Goal: Transaction & Acquisition: Purchase product/service

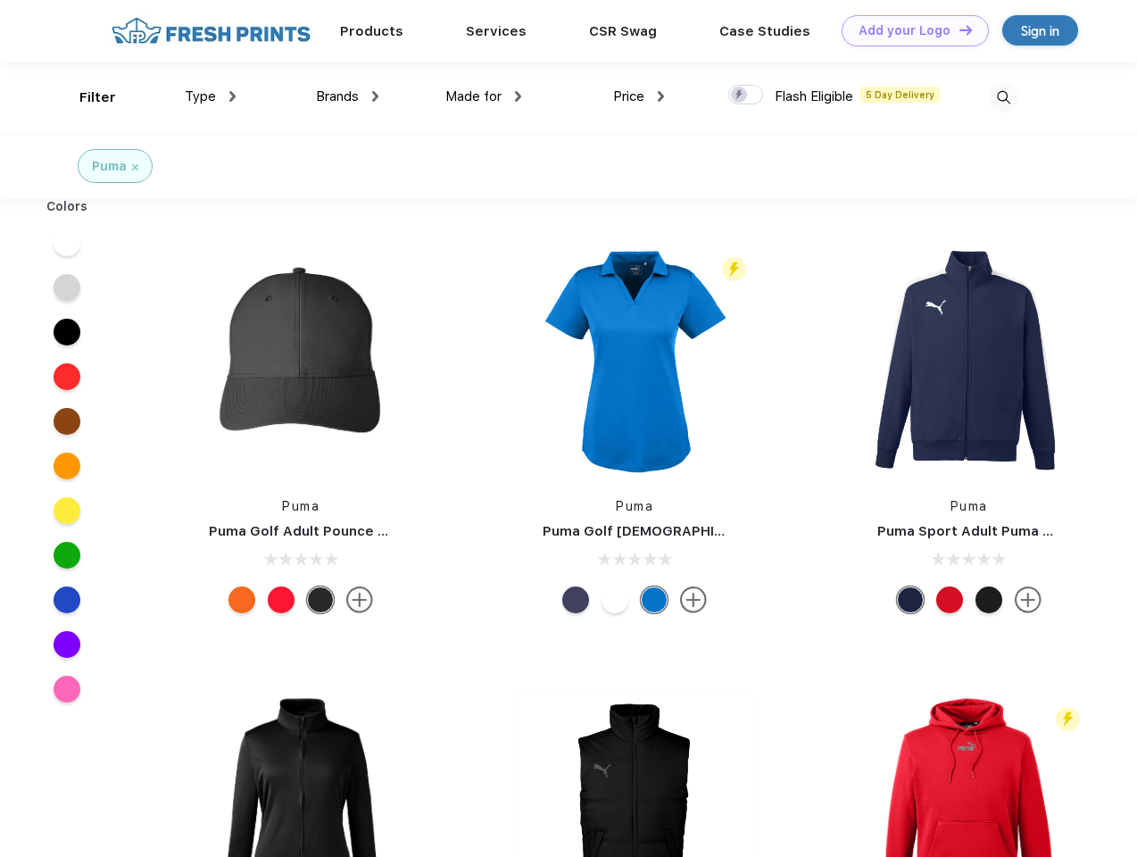
scroll to position [1, 0]
click at [908, 30] on link "Add your Logo Design Tool" at bounding box center [914, 30] width 147 height 31
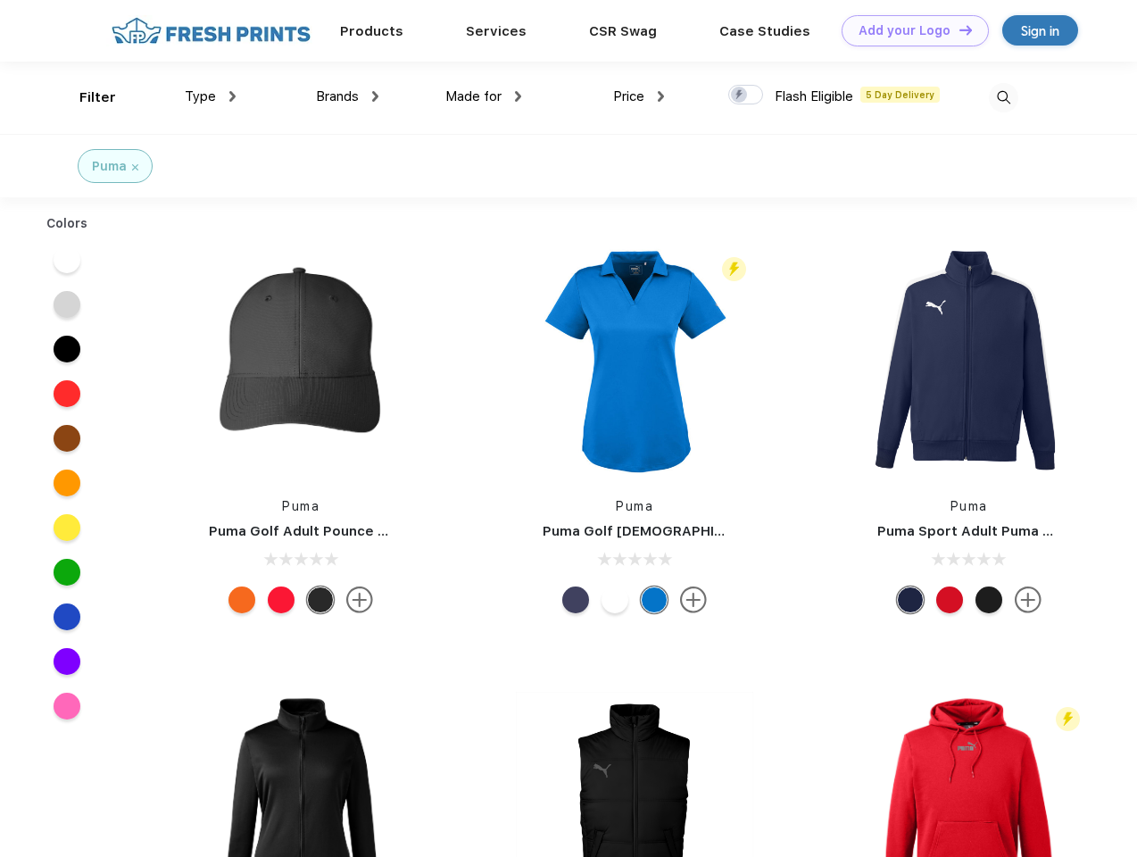
click at [0, 0] on div "Design Tool" at bounding box center [0, 0] width 0 height 0
click at [957, 29] on link "Add your Logo Design Tool" at bounding box center [914, 30] width 147 height 31
click at [86, 97] on div "Filter" at bounding box center [97, 97] width 37 height 21
click at [211, 96] on span "Type" at bounding box center [200, 96] width 31 height 16
click at [347, 96] on span "Brands" at bounding box center [337, 96] width 43 height 16
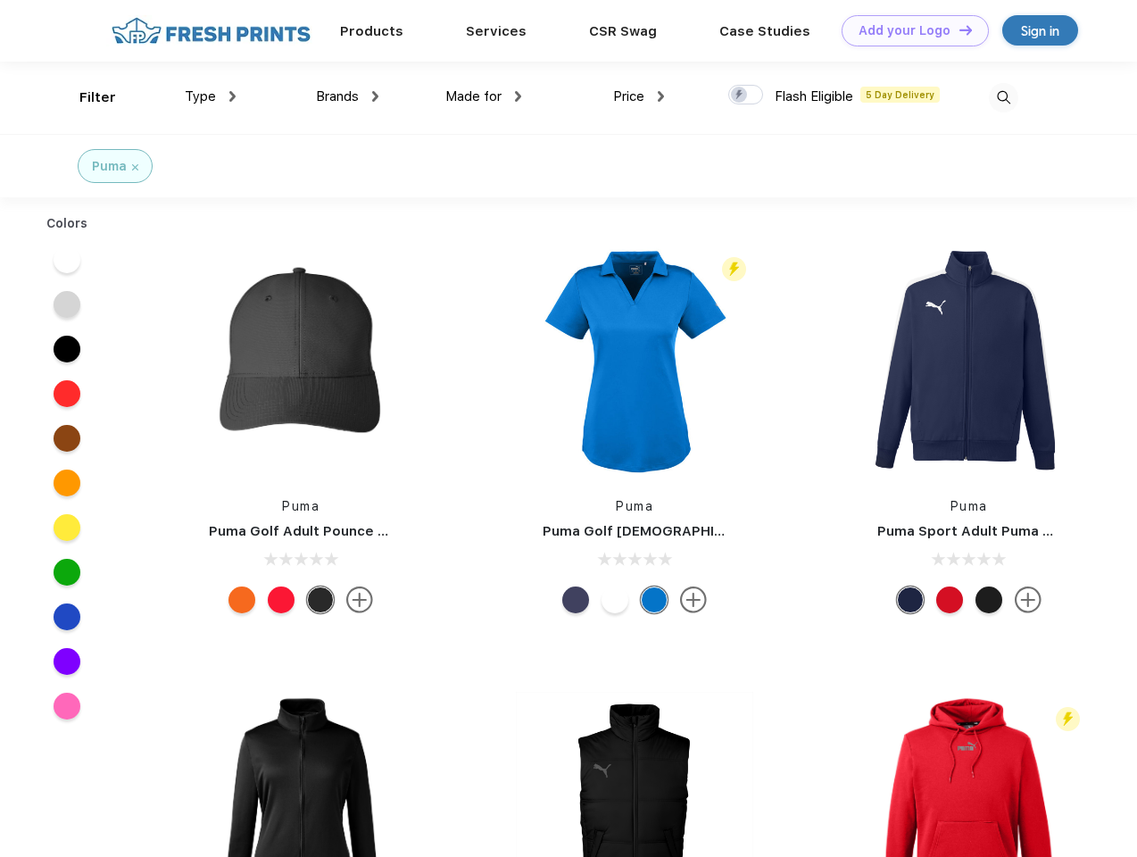
click at [484, 96] on span "Made for" at bounding box center [473, 96] width 56 height 16
click at [639, 96] on span "Price" at bounding box center [628, 96] width 31 height 16
click at [746, 95] on div at bounding box center [745, 95] width 35 height 20
click at [740, 95] on input "checkbox" at bounding box center [734, 90] width 12 height 12
click at [1003, 97] on img at bounding box center [1003, 97] width 29 height 29
